Goal: Check status

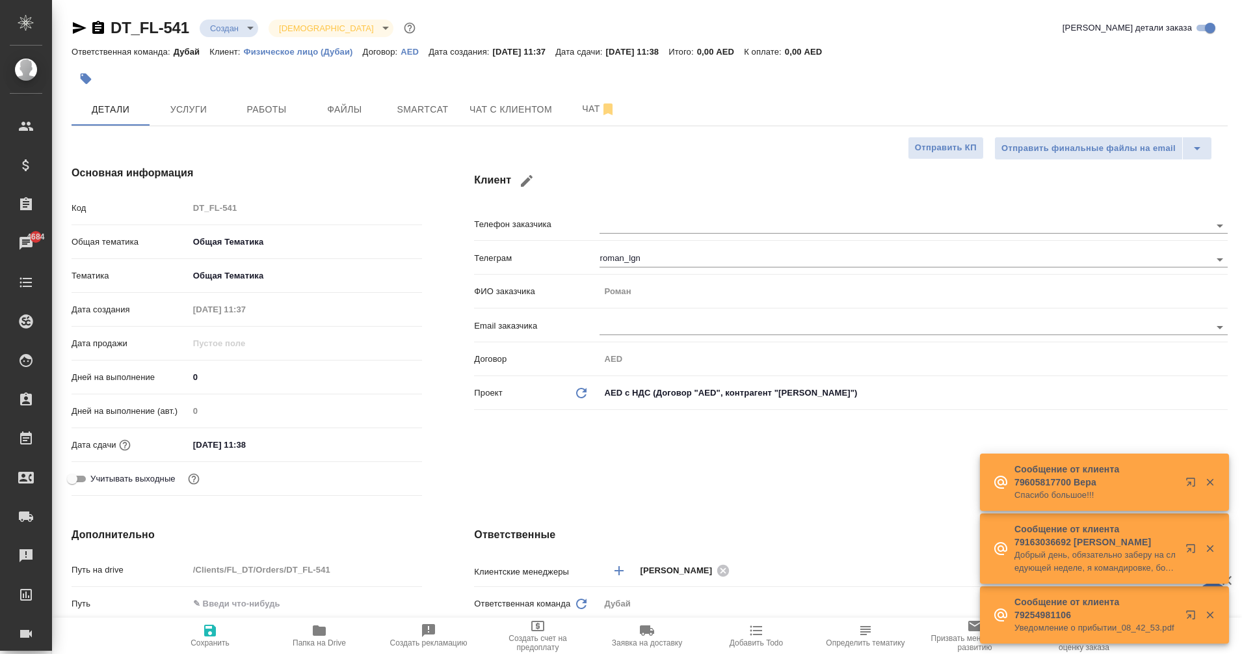
select select "RU"
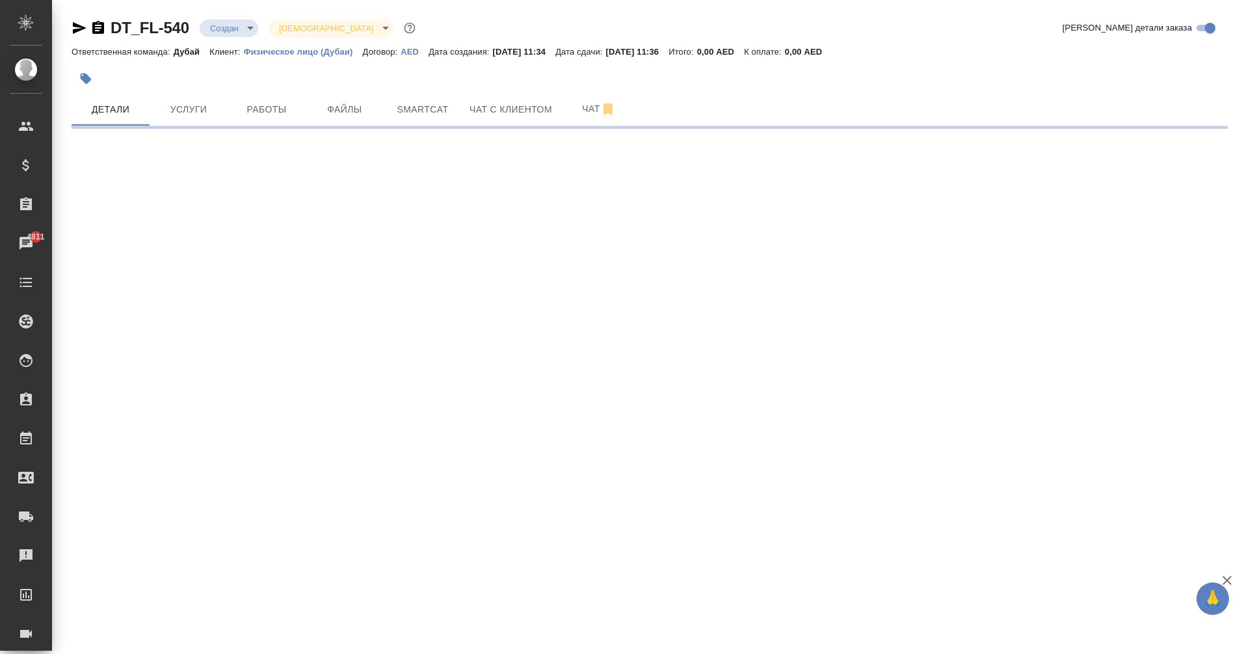
select select "RU"
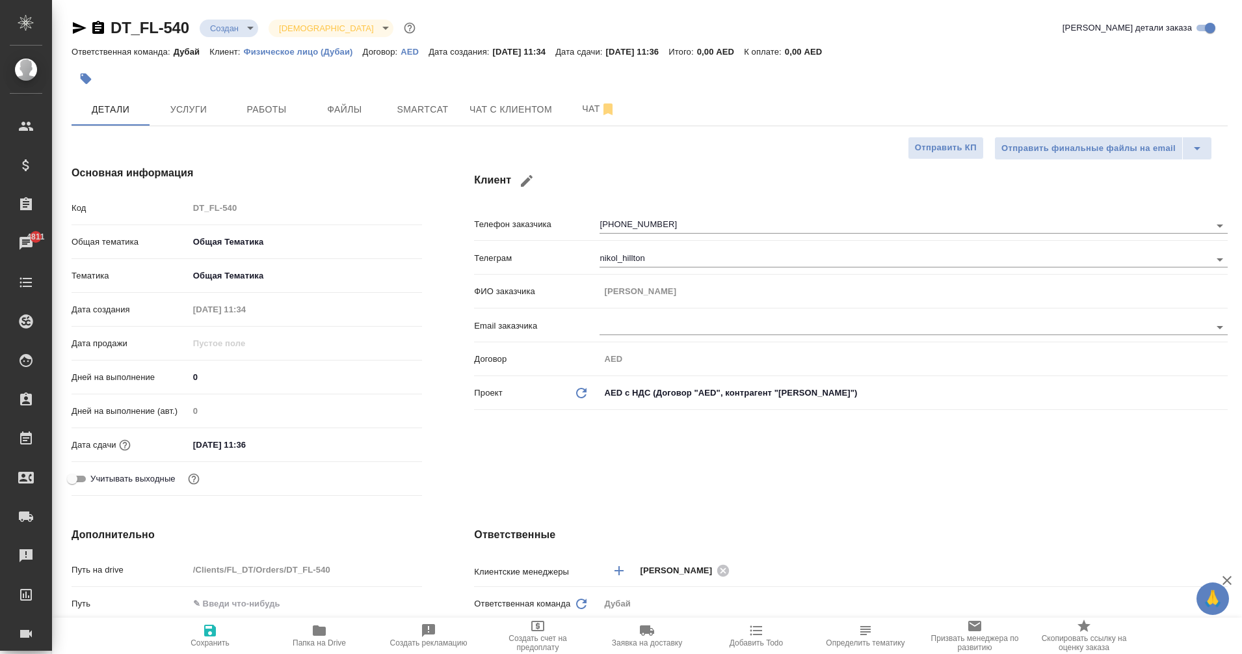
type textarea "x"
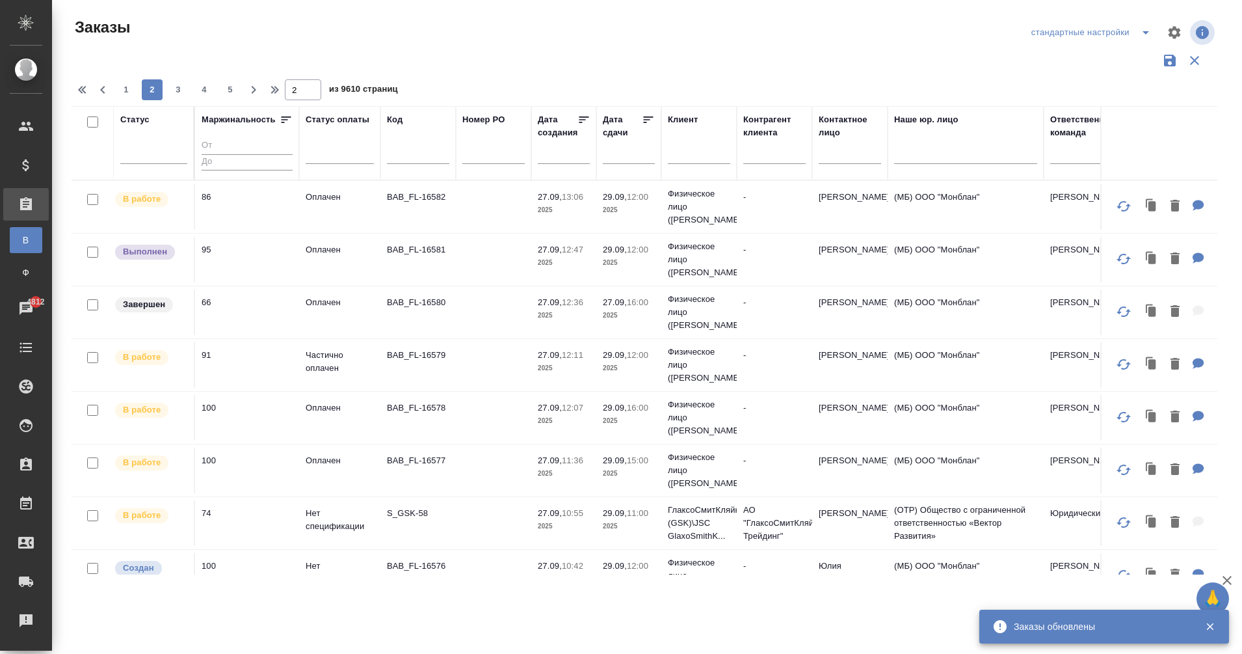
scroll to position [1, 126]
